Goal: Task Accomplishment & Management: Use online tool/utility

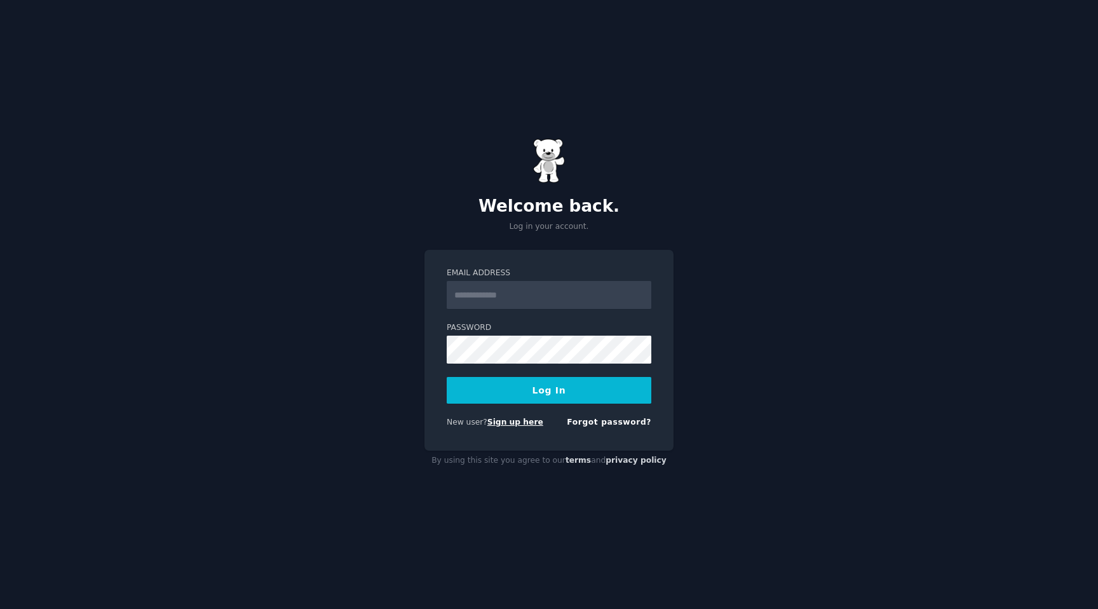
click at [522, 422] on link "Sign up here" at bounding box center [516, 422] width 56 height 9
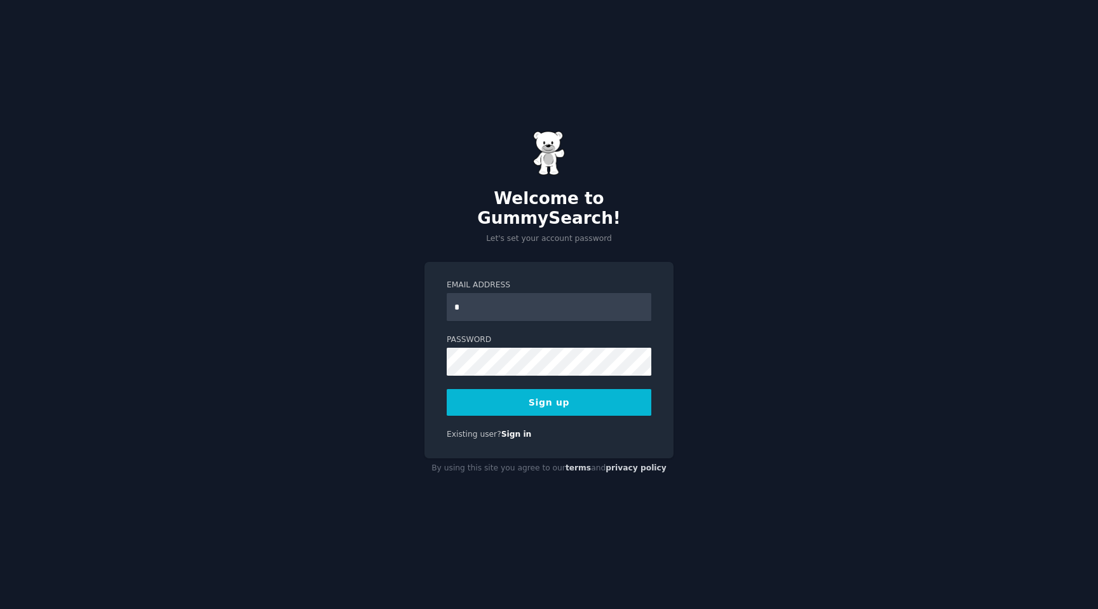
type input "**********"
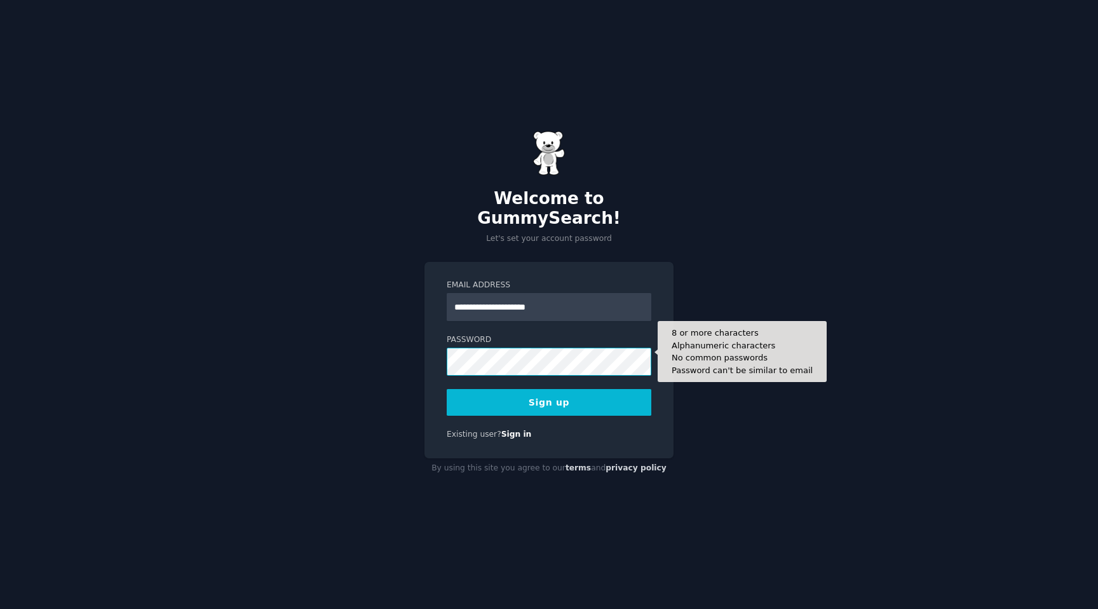
click at [447, 389] on button "Sign up" at bounding box center [549, 402] width 205 height 27
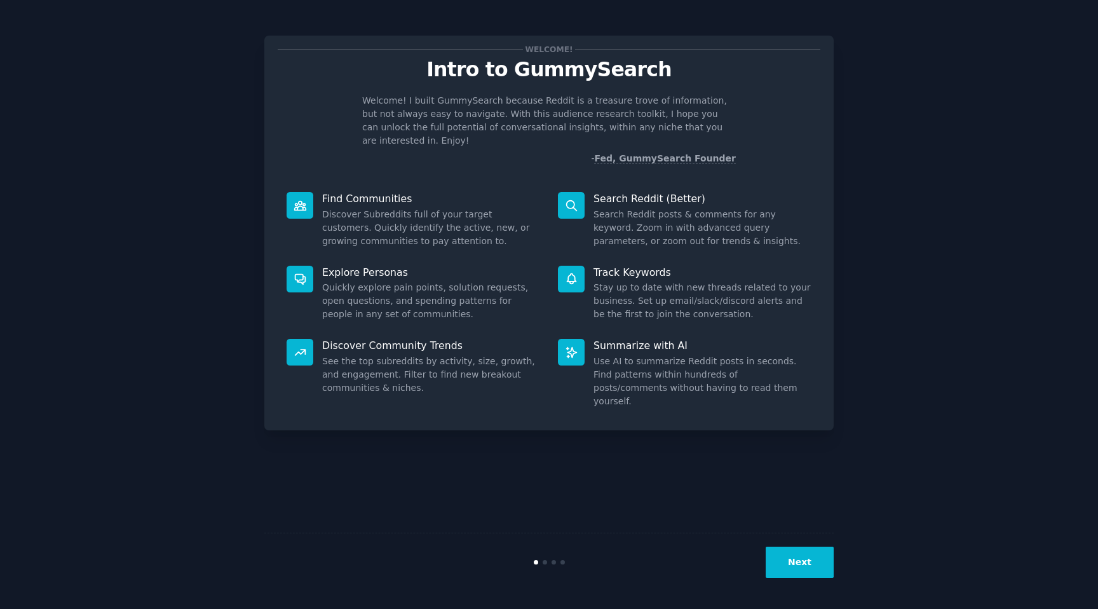
click at [795, 550] on button "Next" at bounding box center [800, 562] width 68 height 31
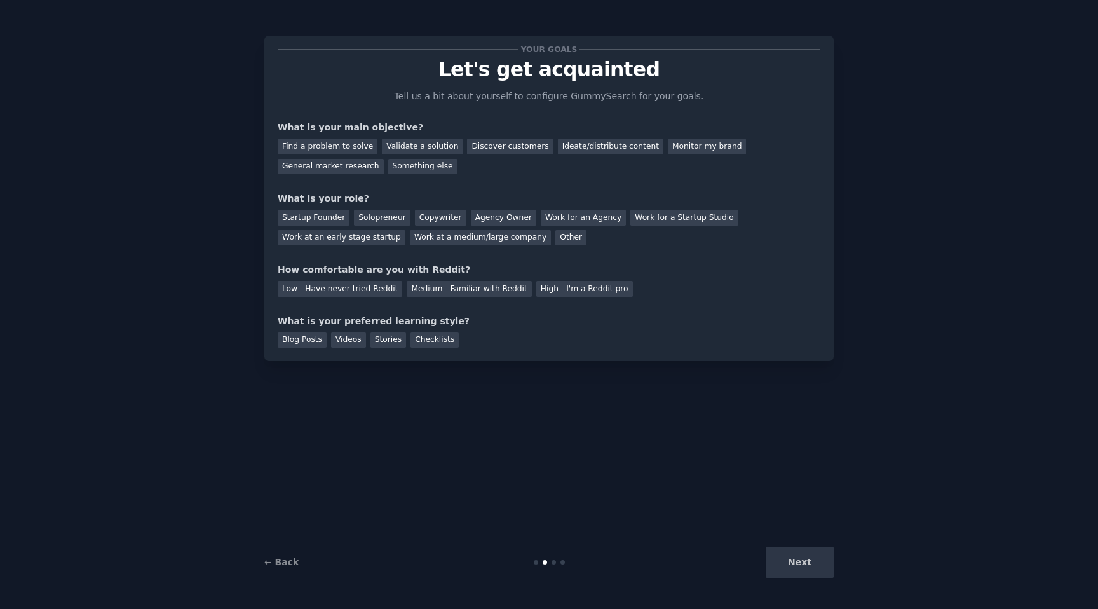
click at [795, 550] on div "Next" at bounding box center [739, 562] width 190 height 31
click at [797, 568] on div "Next" at bounding box center [739, 562] width 190 height 31
click at [306, 151] on div "Find a problem to solve" at bounding box center [328, 147] width 100 height 16
click at [323, 215] on div "Startup Founder" at bounding box center [314, 218] width 72 height 16
click at [348, 289] on div "Low - Have never tried Reddit" at bounding box center [340, 289] width 125 height 16
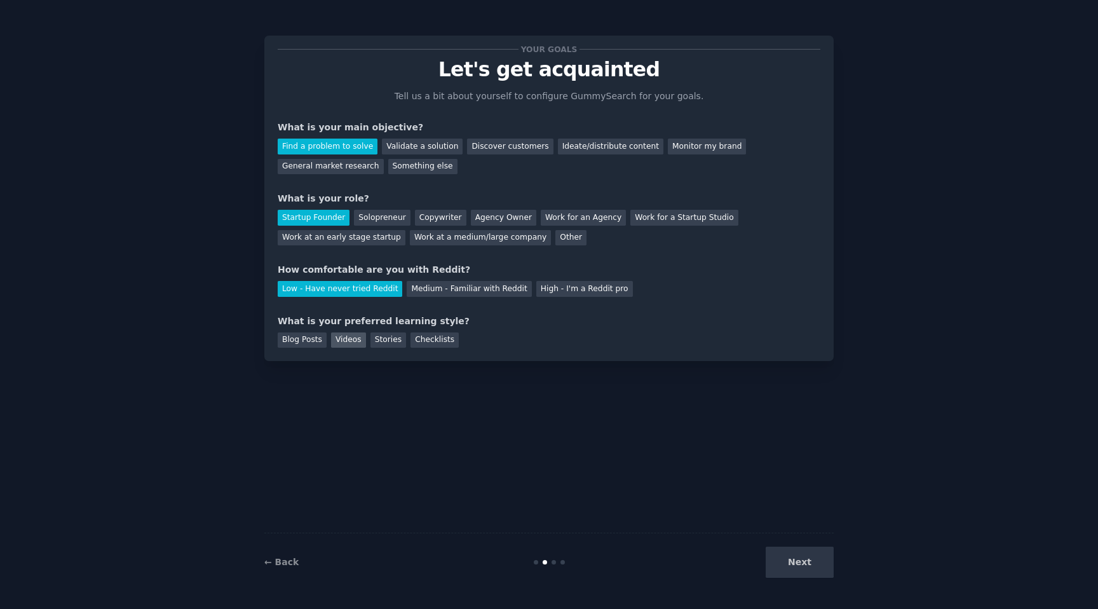
click at [345, 341] on div "Videos" at bounding box center [348, 340] width 35 height 16
click at [800, 559] on button "Next" at bounding box center [800, 562] width 68 height 31
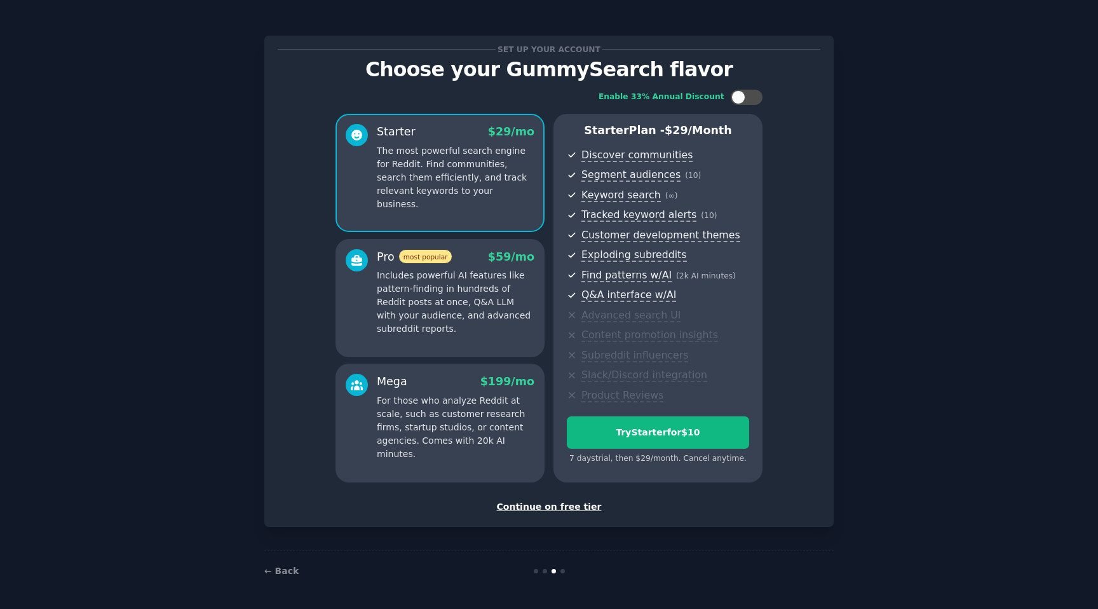
click at [561, 503] on div "Continue on free tier" at bounding box center [549, 506] width 543 height 13
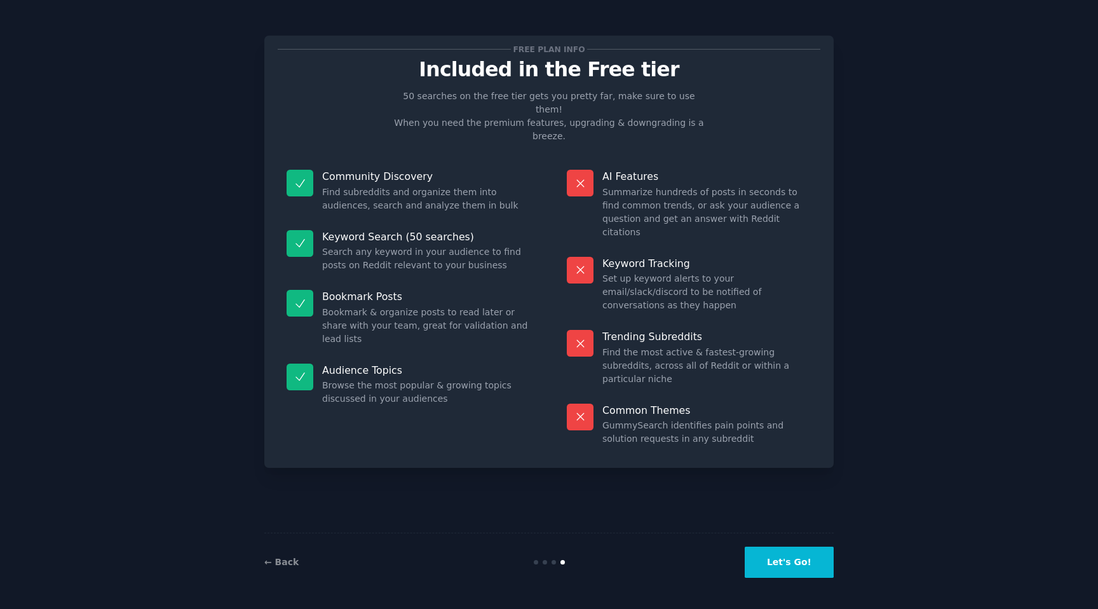
click at [807, 557] on button "Let's Go!" at bounding box center [789, 562] width 89 height 31
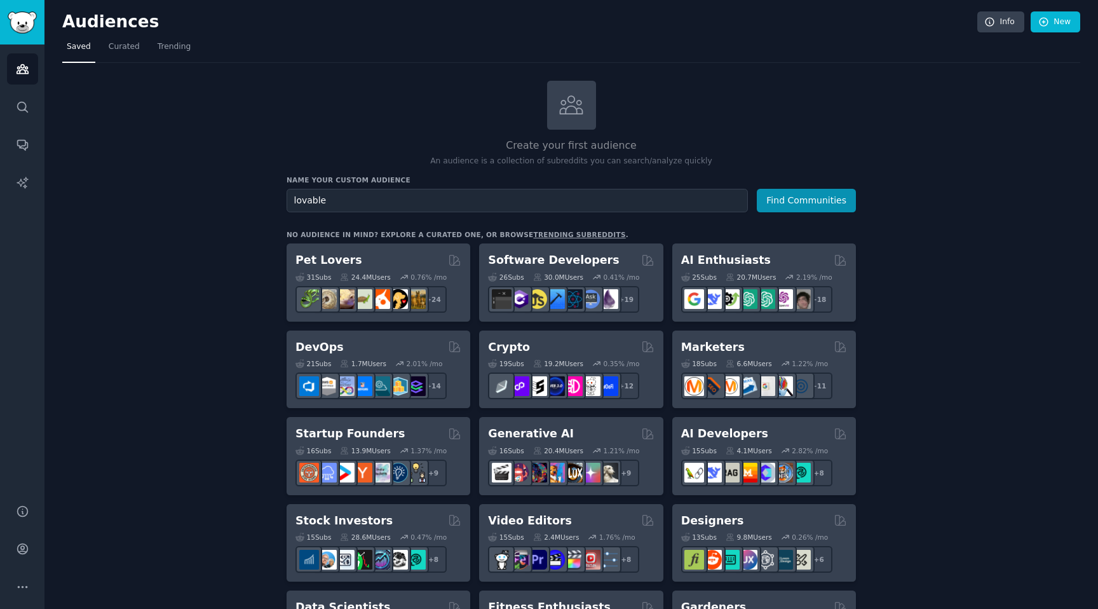
type input "lovable"
click at [757, 189] on button "Find Communities" at bounding box center [806, 201] width 99 height 24
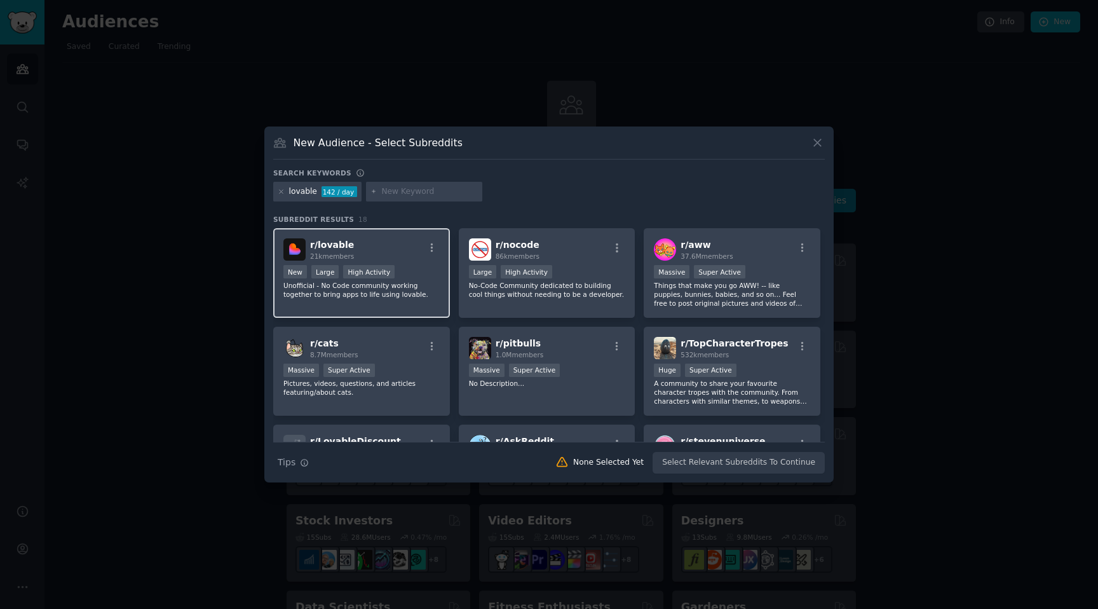
click at [389, 252] on div "r/ lovable 21k members" at bounding box center [362, 249] width 156 height 22
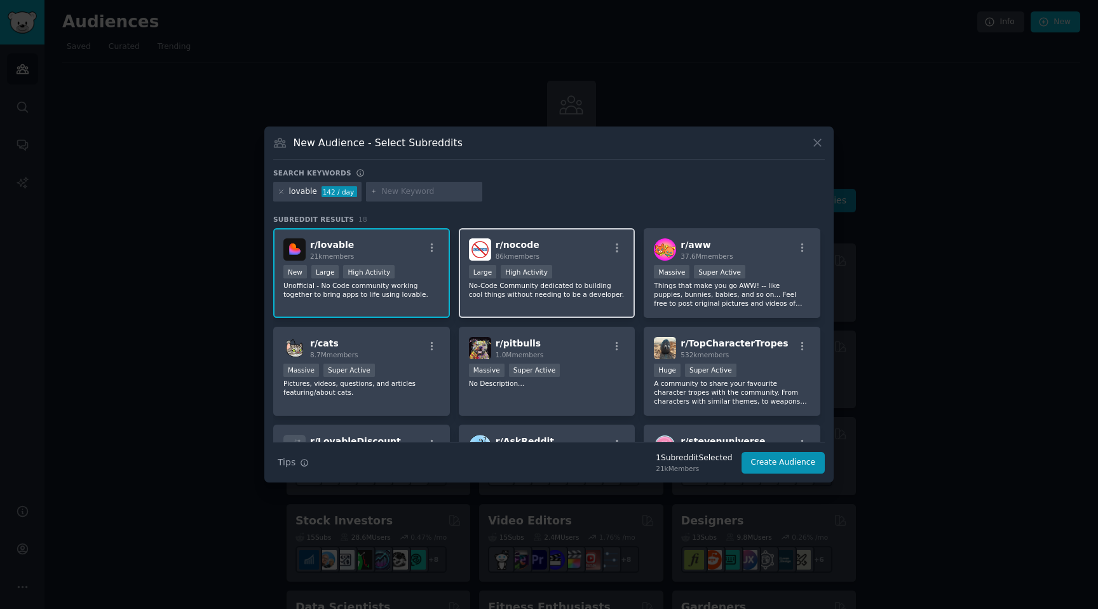
click at [523, 296] on p "No-Code Community dedicated to building cool things without needing to be a dev…" at bounding box center [547, 290] width 156 height 18
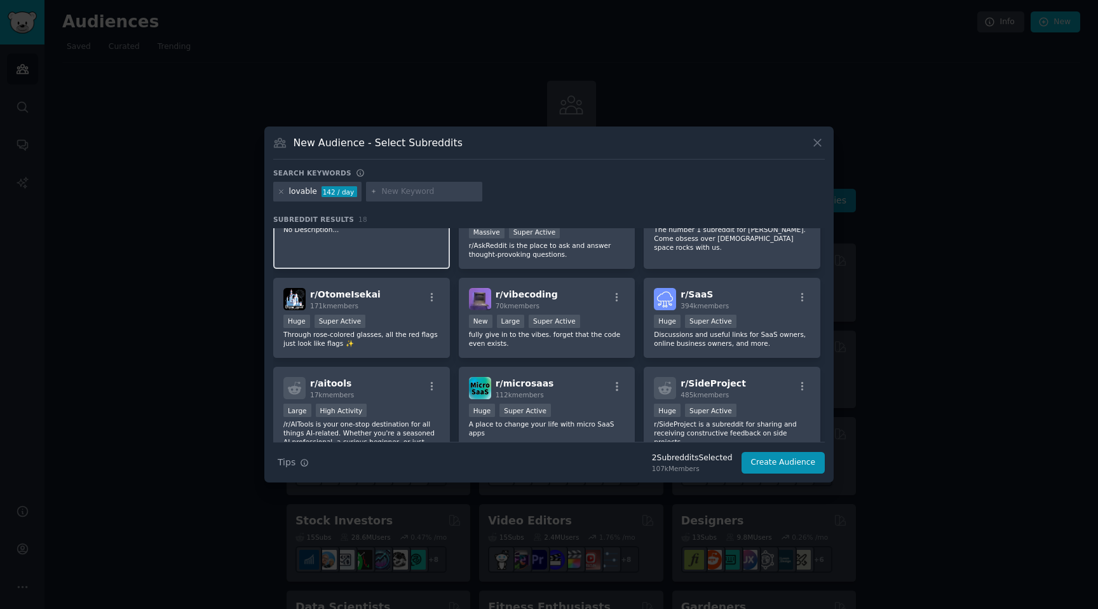
scroll to position [244, 0]
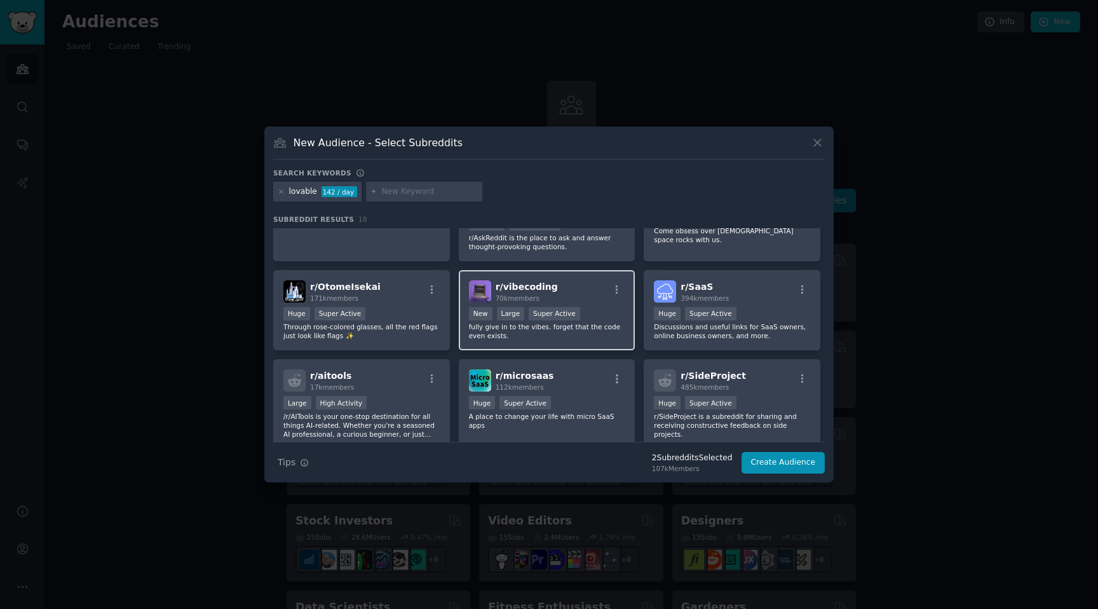
click at [553, 293] on div "r/ vibecoding 70k members" at bounding box center [547, 291] width 156 height 22
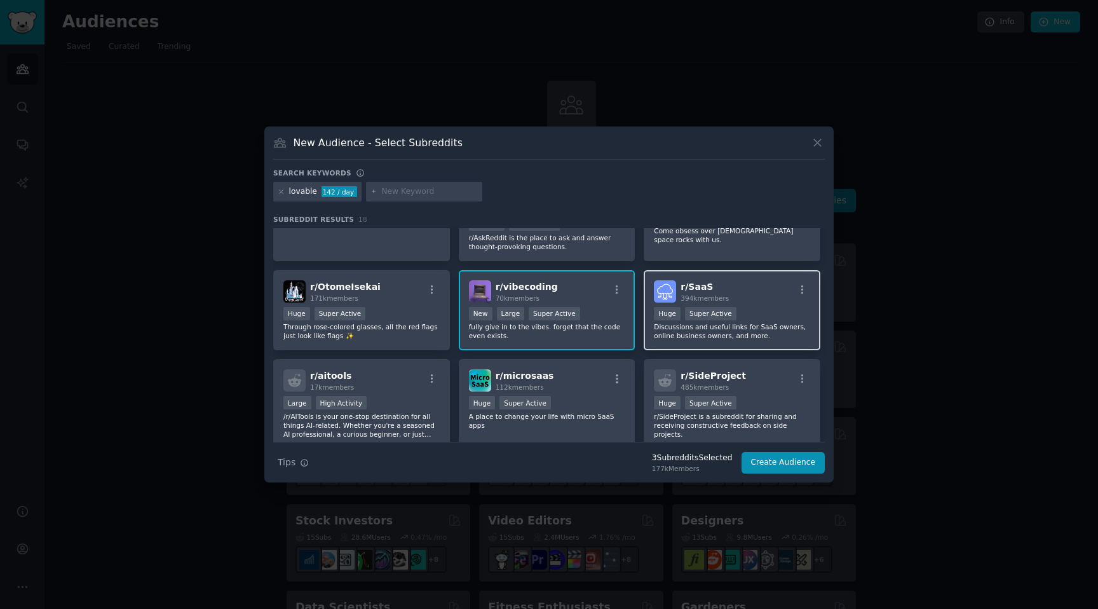
click at [721, 292] on h2 "r/ SaaS 394k members" at bounding box center [705, 291] width 48 height 22
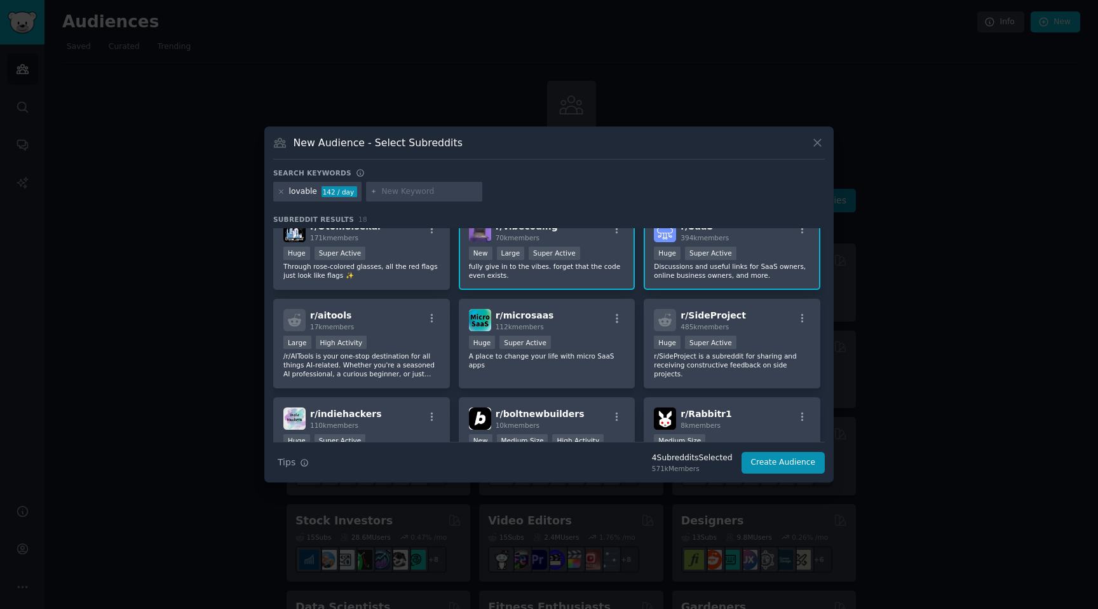
scroll to position [327, 0]
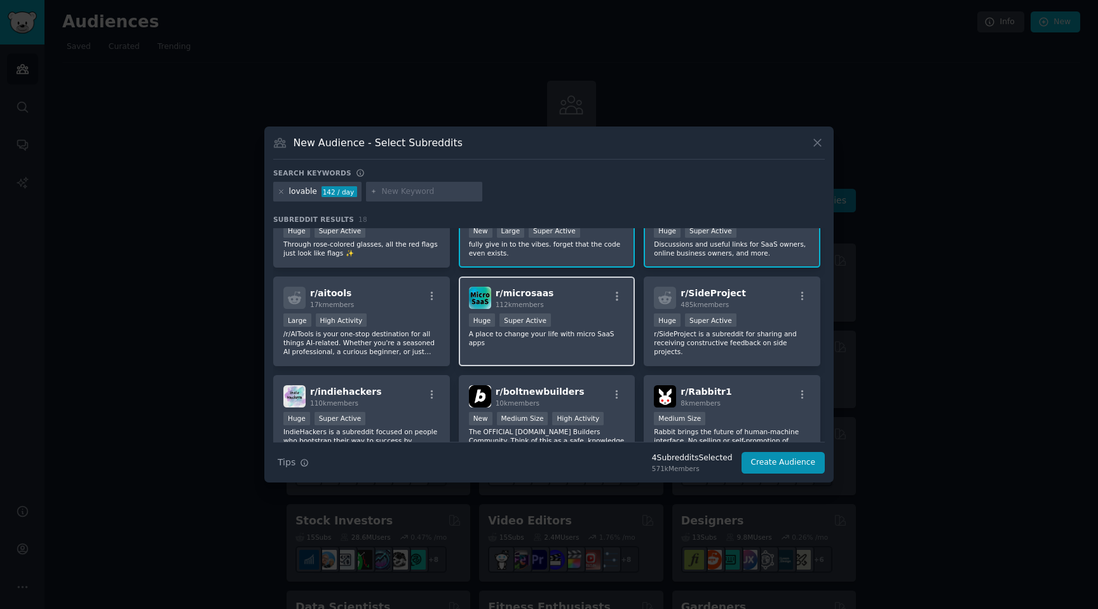
click at [592, 289] on div "r/ microsaas 112k members" at bounding box center [547, 298] width 156 height 22
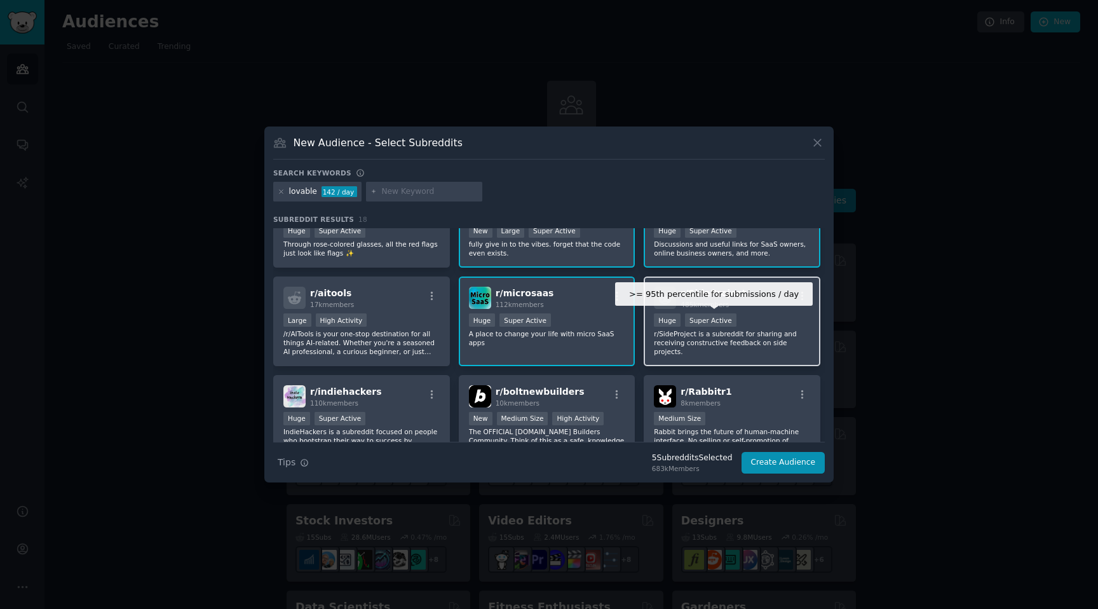
click at [704, 317] on div "Super Active" at bounding box center [710, 319] width 51 height 13
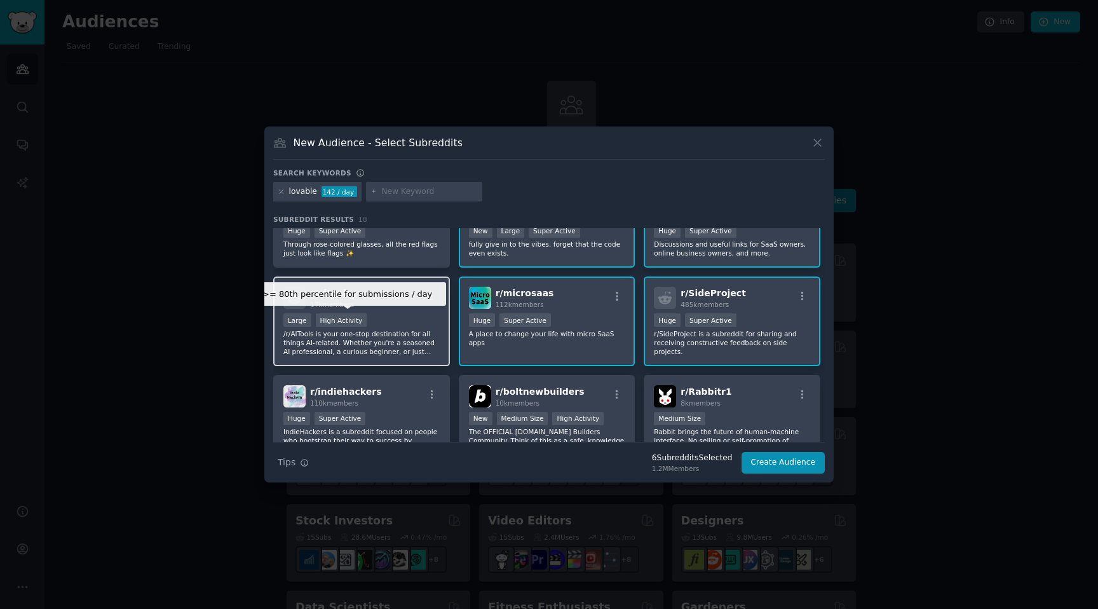
click at [352, 319] on div "High Activity" at bounding box center [341, 319] width 51 height 13
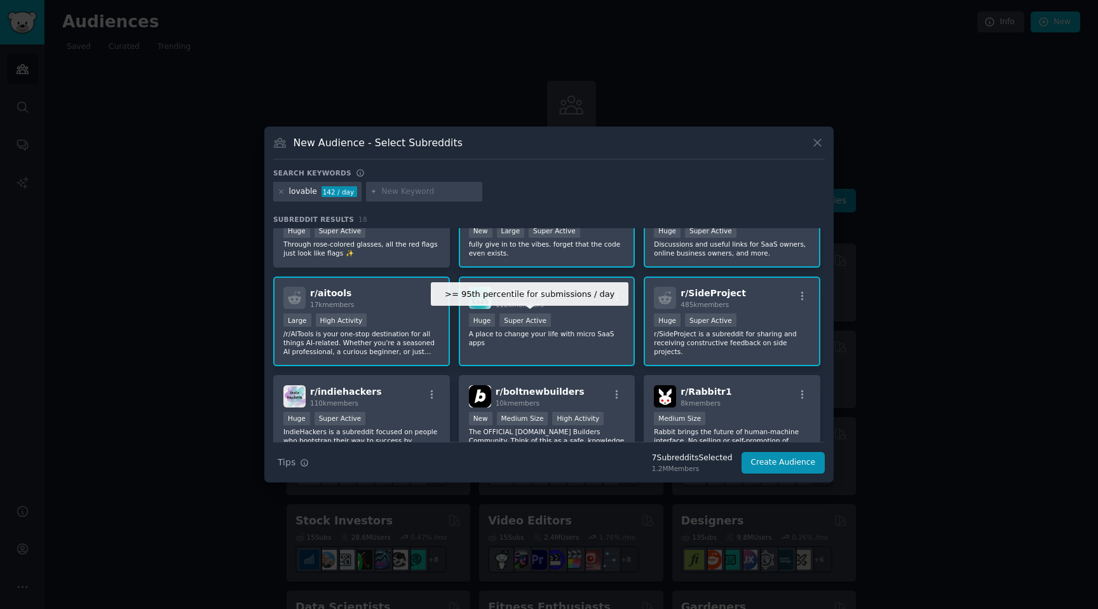
scroll to position [393, 0]
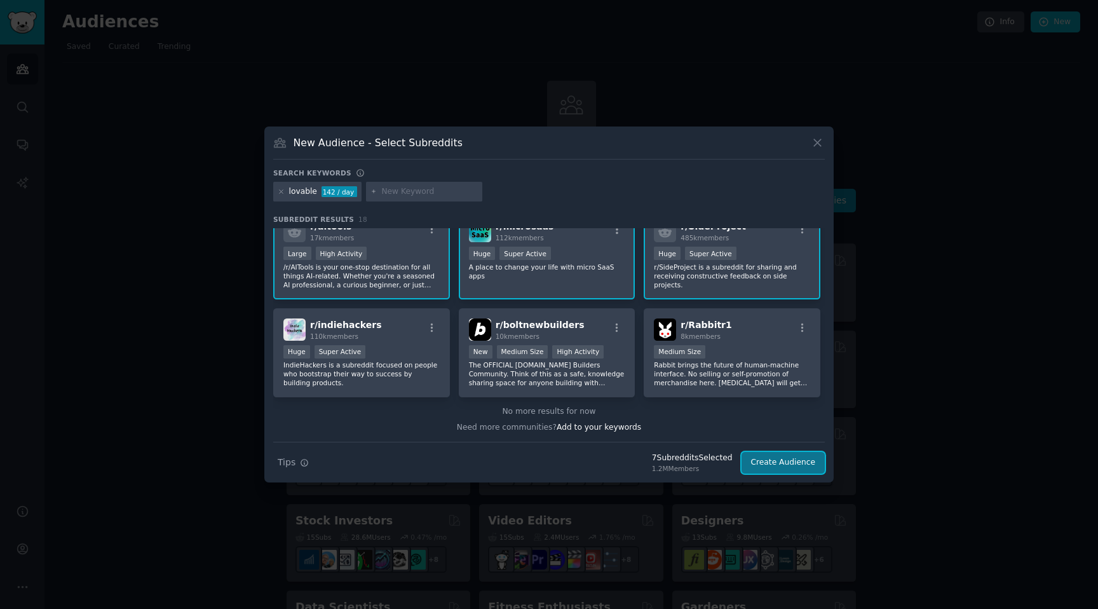
click at [788, 468] on button "Create Audience" at bounding box center [784, 463] width 84 height 22
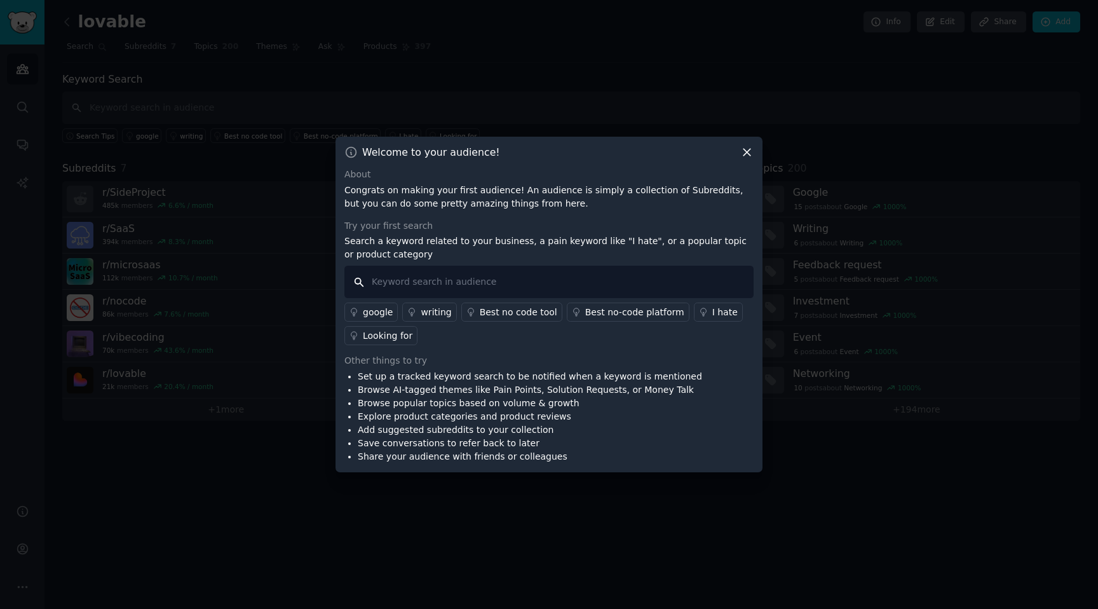
click at [481, 280] on input "text" at bounding box center [549, 282] width 409 height 32
type input "Lovable"
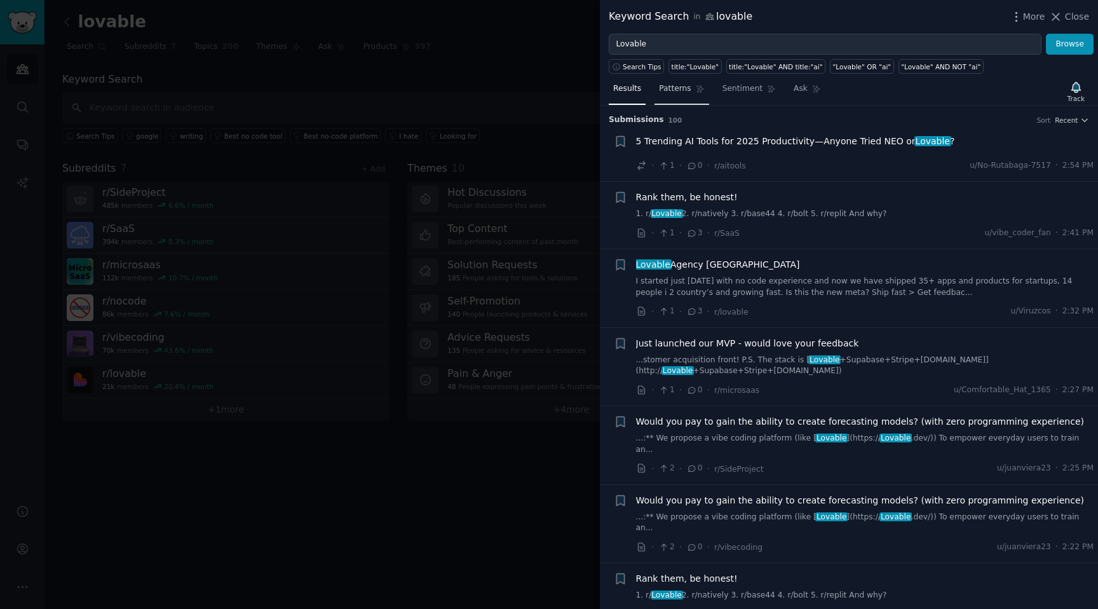
click at [682, 95] on link "Patterns" at bounding box center [682, 92] width 54 height 26
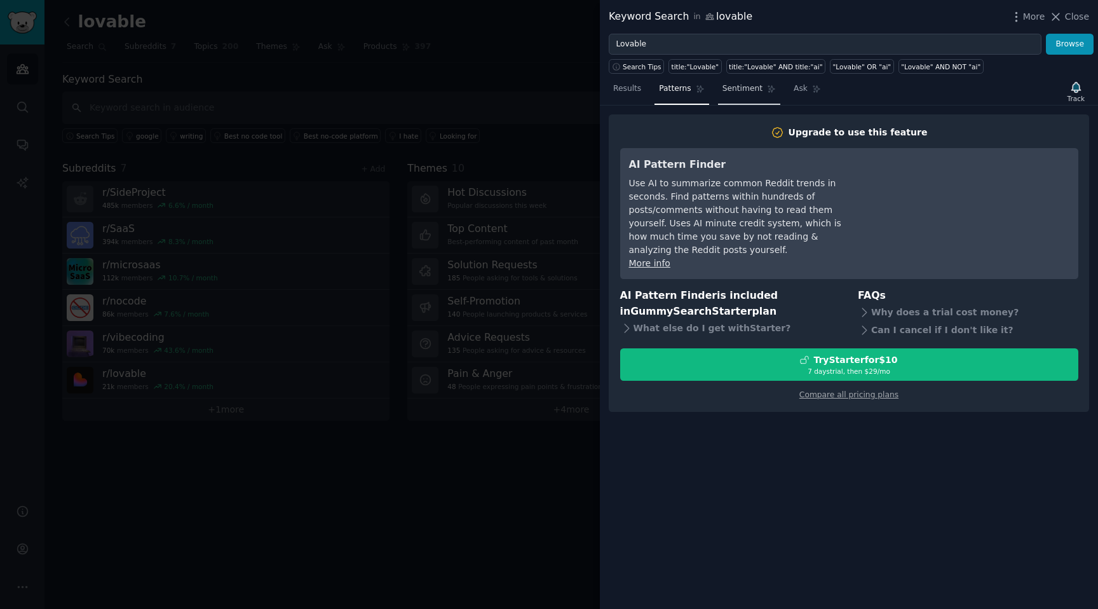
click at [745, 94] on span "Sentiment" at bounding box center [743, 88] width 40 height 11
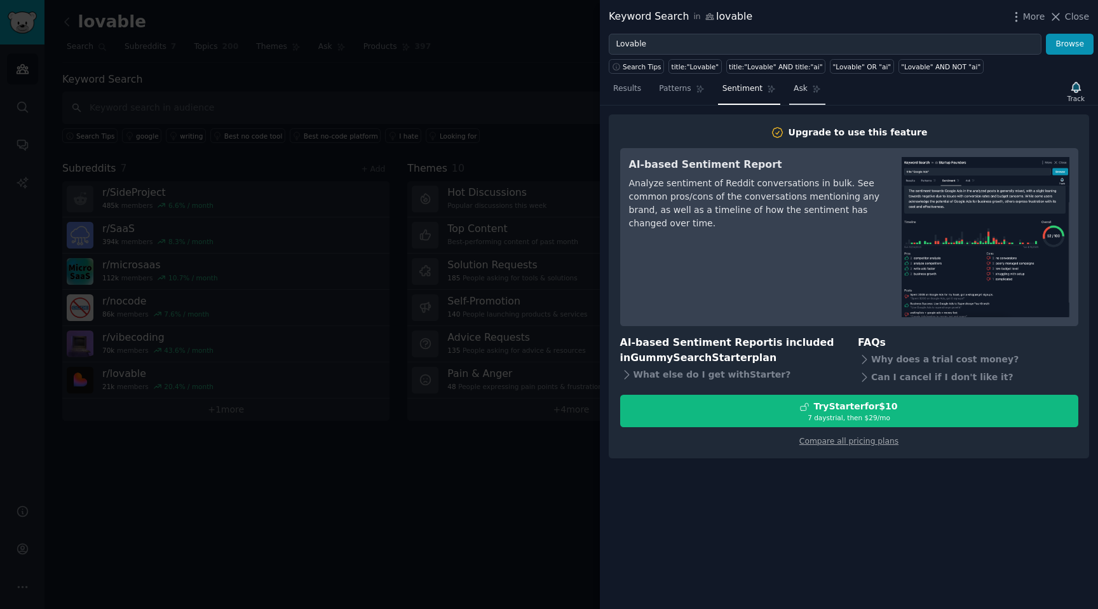
click at [795, 95] on link "Ask" at bounding box center [807, 92] width 36 height 26
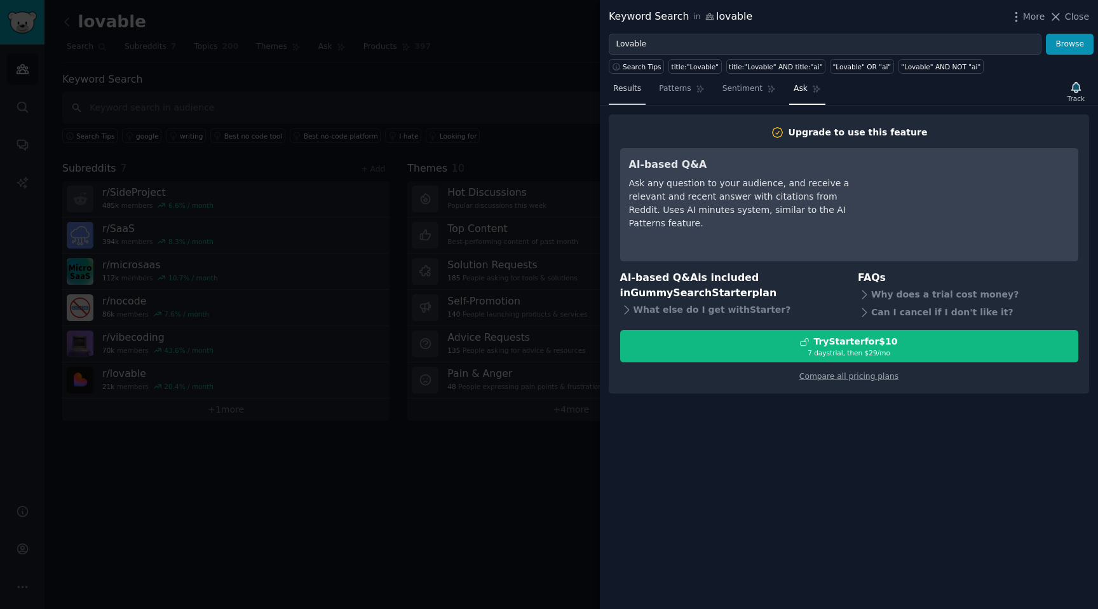
click at [631, 94] on span "Results" at bounding box center [627, 88] width 28 height 11
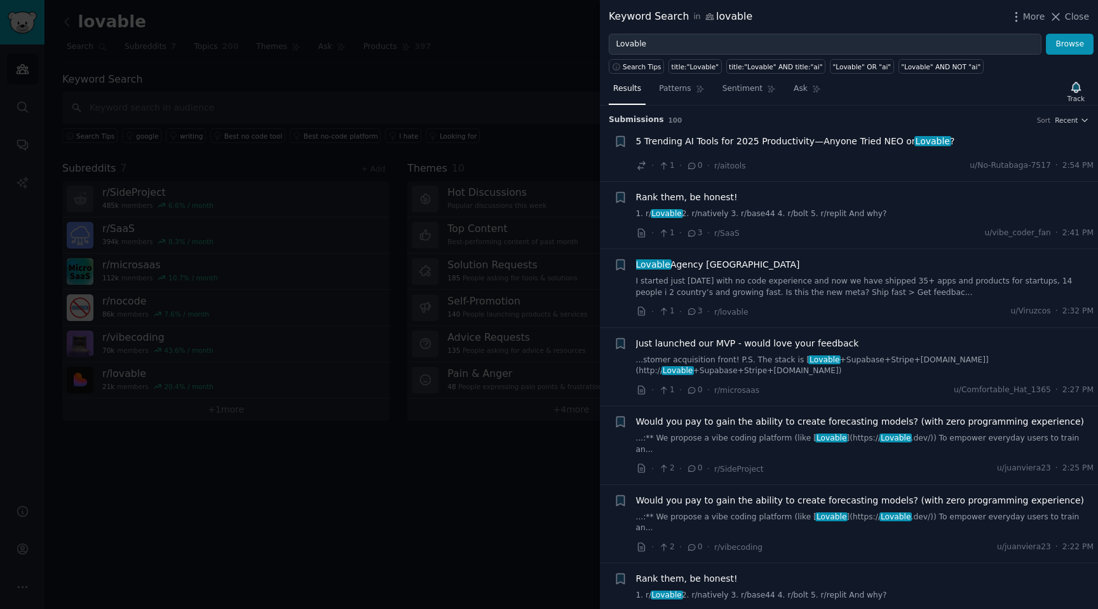
click at [714, 266] on span "Lovable Agency [GEOGRAPHIC_DATA]" at bounding box center [718, 264] width 164 height 13
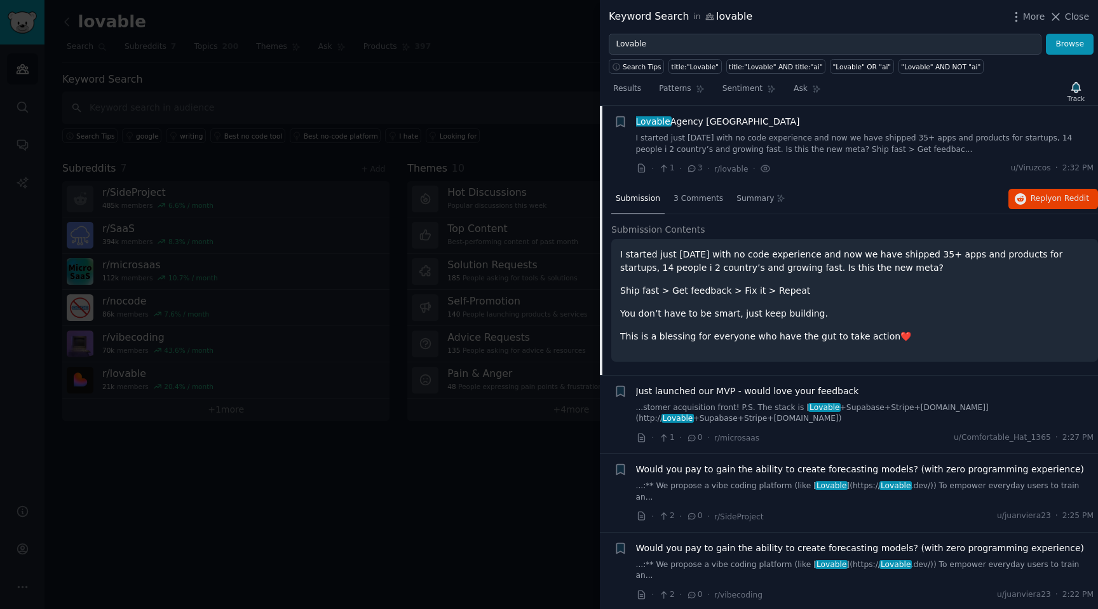
scroll to position [144, 0]
click at [1053, 196] on span "on Reddit" at bounding box center [1071, 197] width 37 height 9
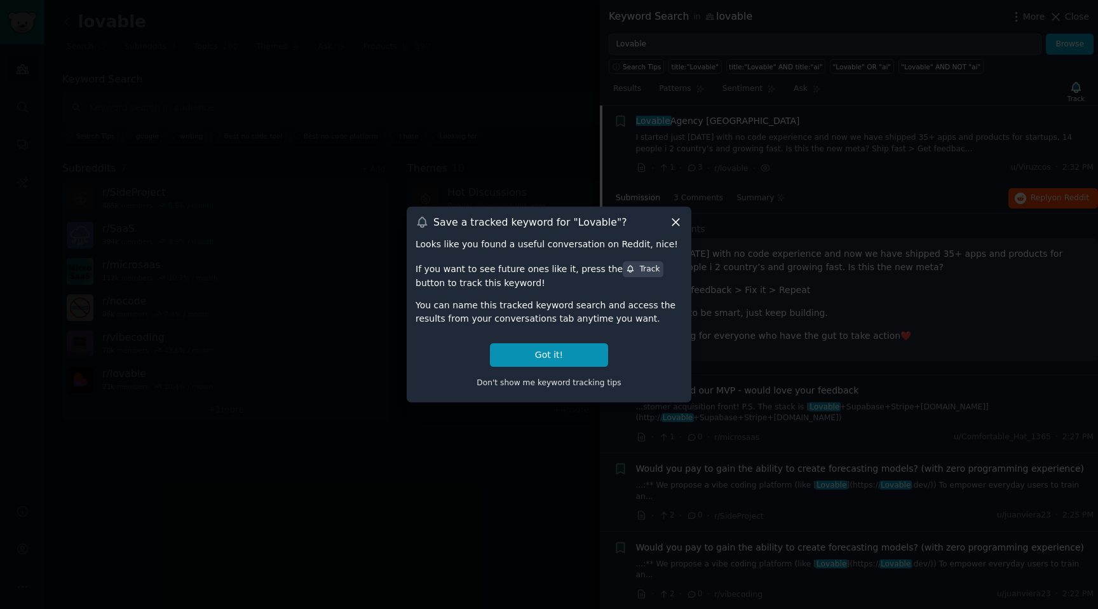
click at [676, 221] on icon at bounding box center [676, 222] width 7 height 7
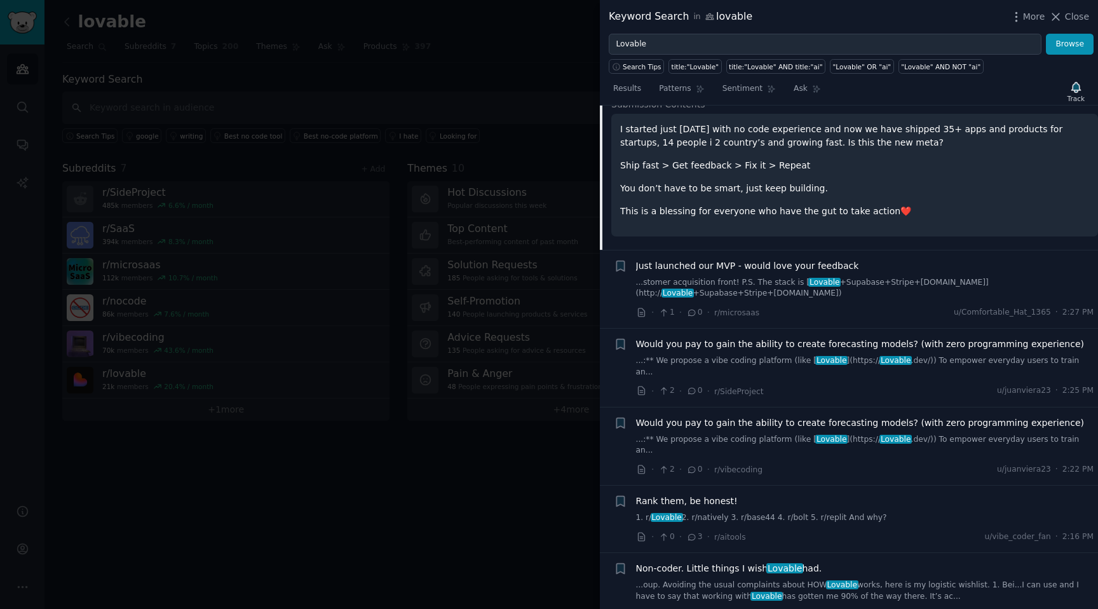
scroll to position [283, 0]
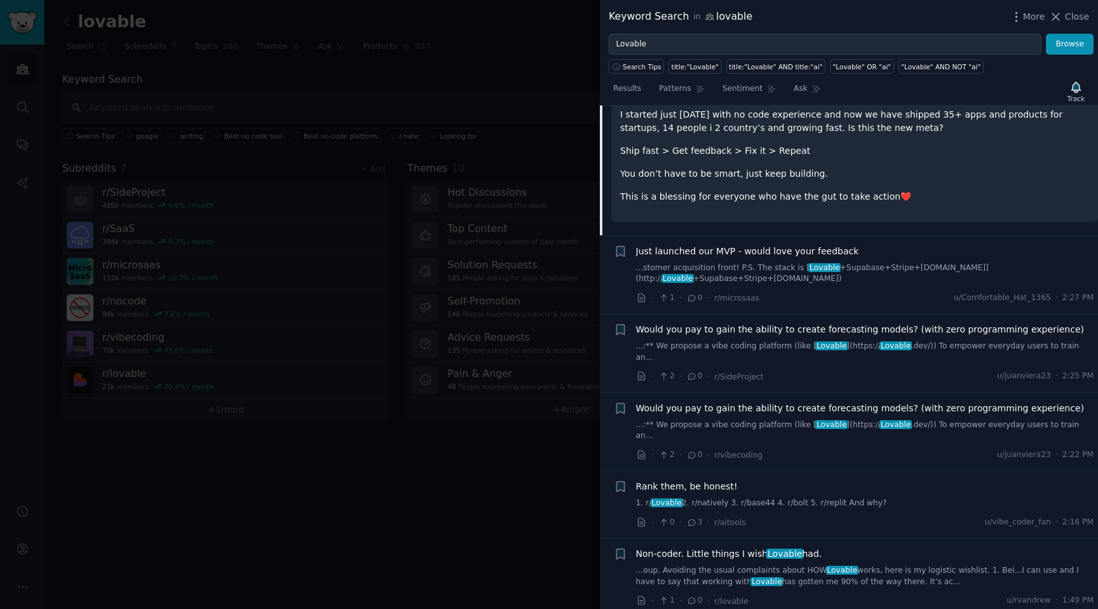
click at [732, 346] on link "...:** We propose a vibe coding platform (like [ Lovable ](https:// Lovable .de…" at bounding box center [865, 352] width 458 height 22
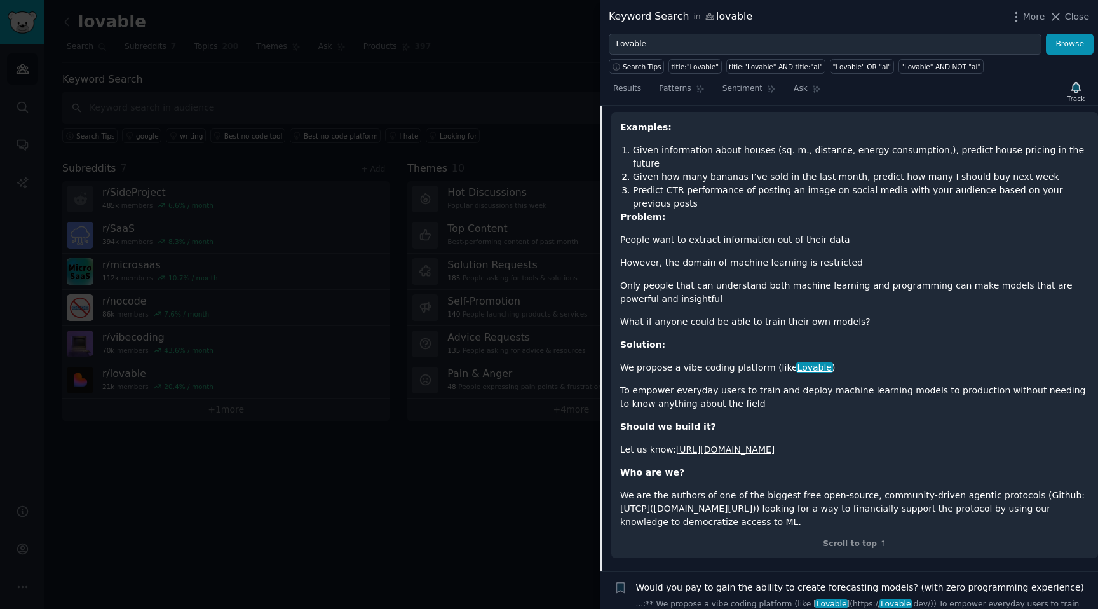
scroll to position [430, 0]
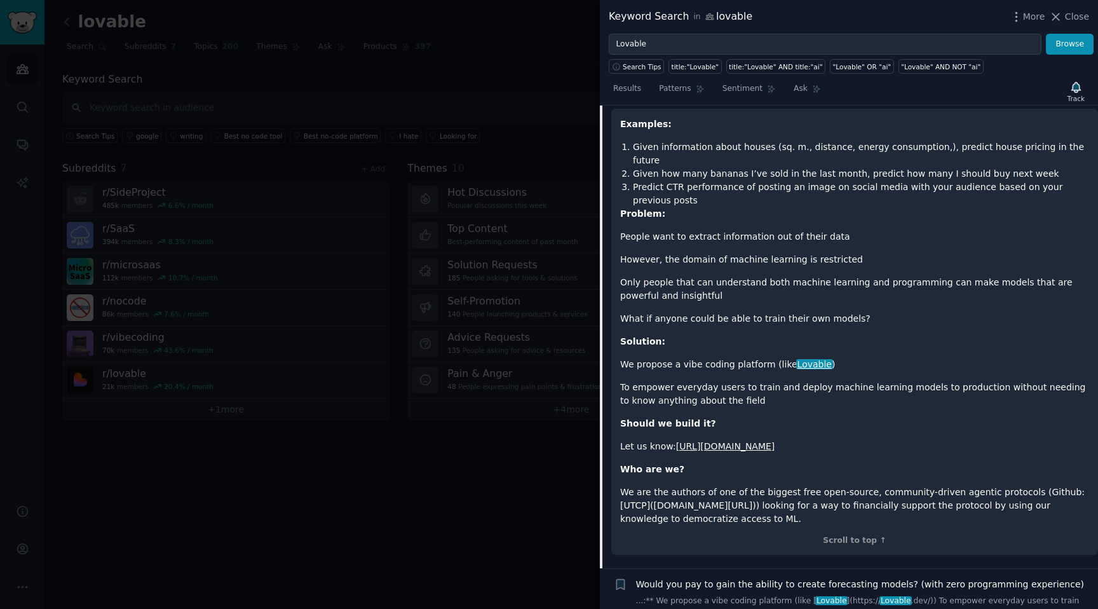
click at [757, 381] on p "To empower everyday users to train and deploy machine learning models to produc…" at bounding box center [854, 394] width 469 height 27
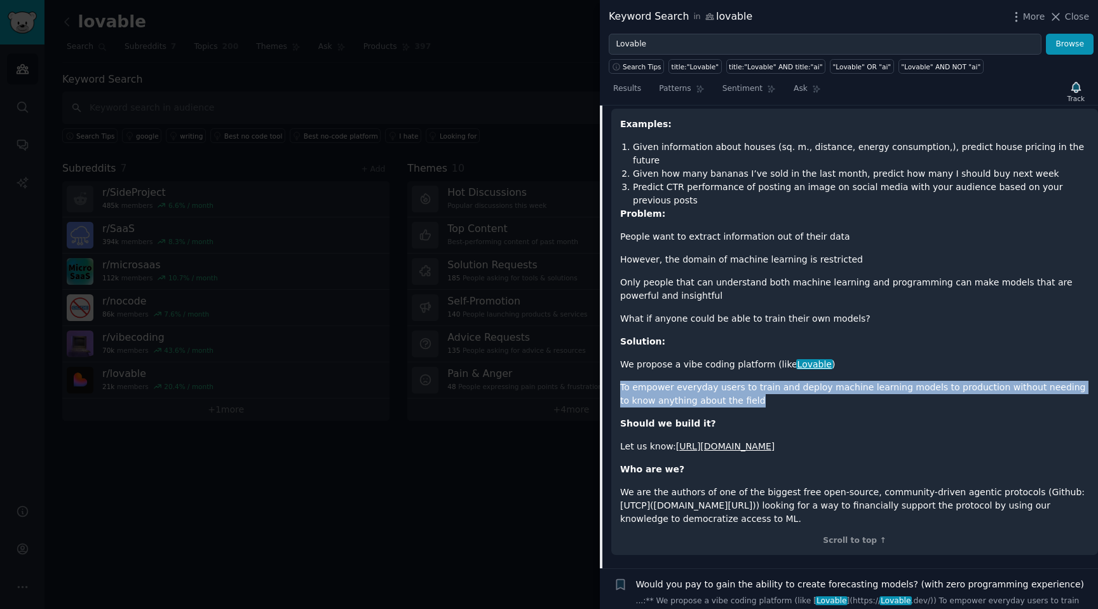
click at [757, 381] on p "To empower everyday users to train and deploy machine learning models to produc…" at bounding box center [854, 394] width 469 height 27
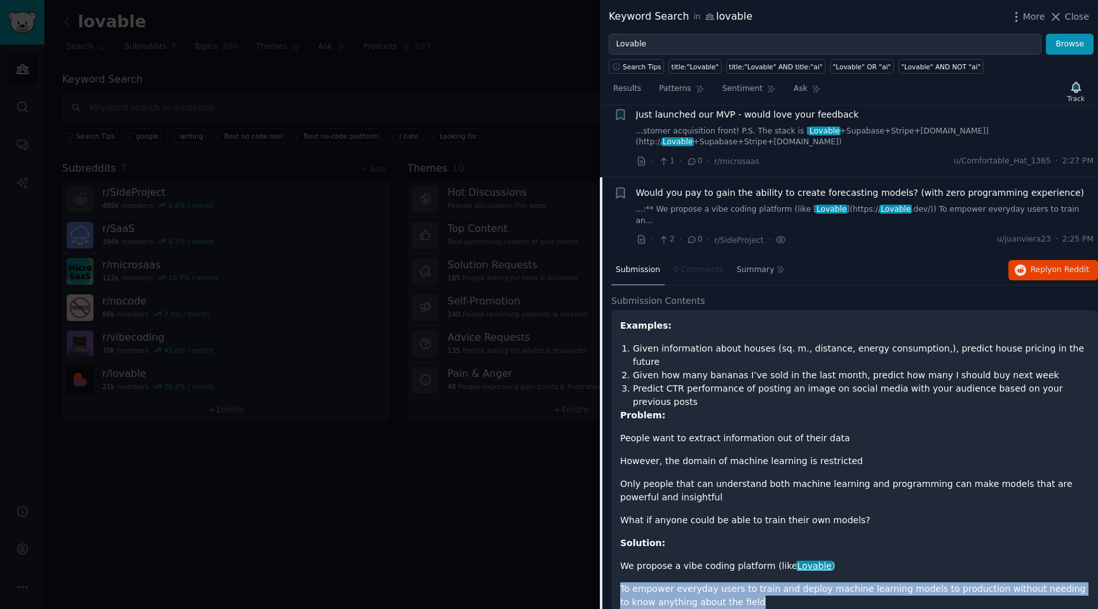
scroll to position [107, 0]
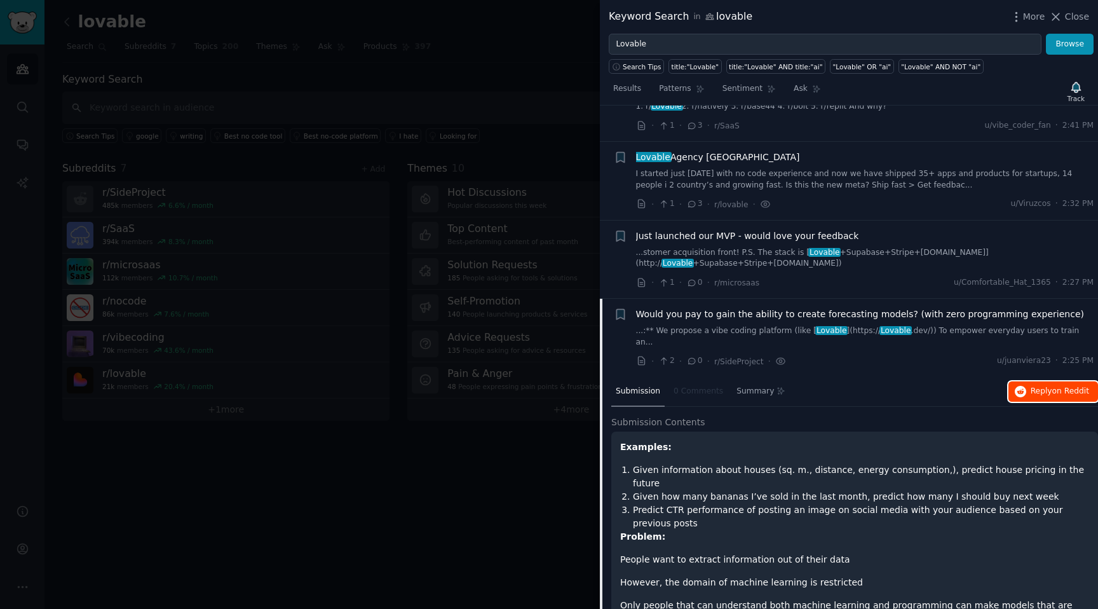
click at [1018, 386] on icon "button" at bounding box center [1020, 391] width 11 height 11
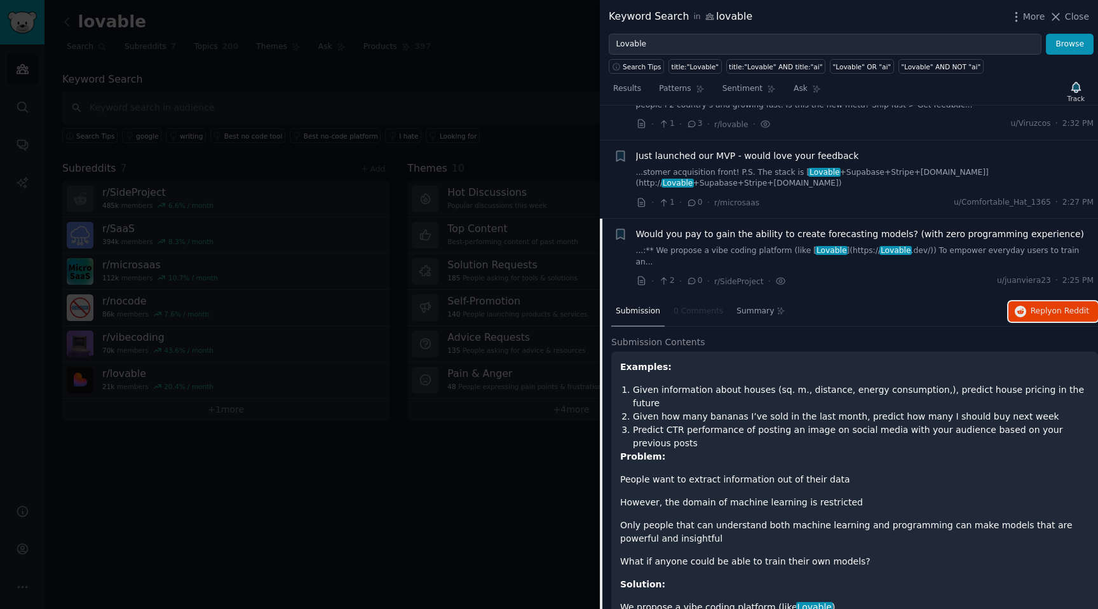
scroll to position [0, 0]
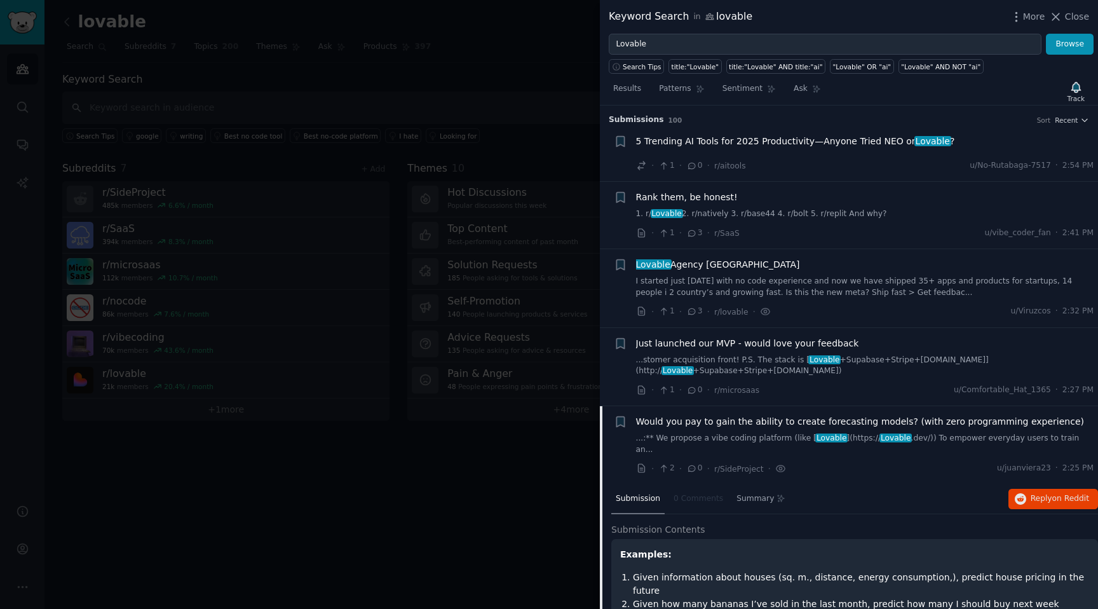
click at [480, 267] on div at bounding box center [549, 304] width 1098 height 609
